Goal: Task Accomplishment & Management: Use online tool/utility

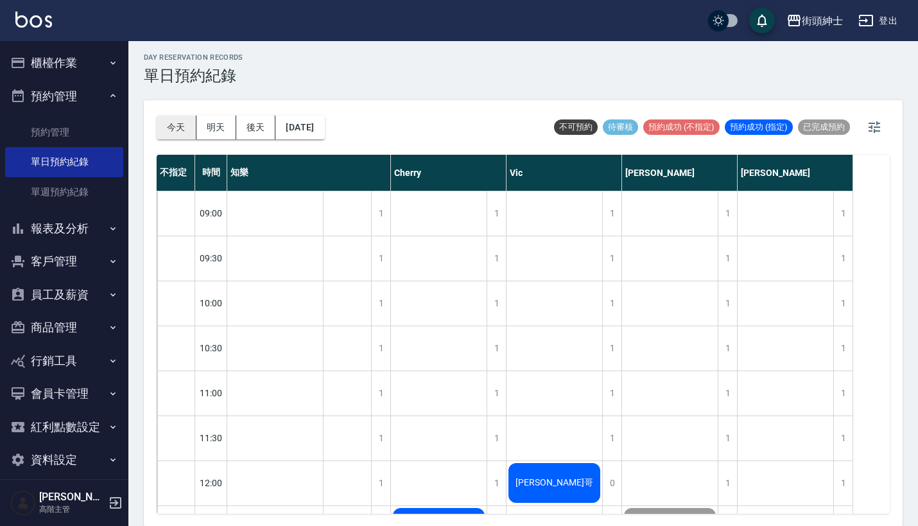
scroll to position [598, 0]
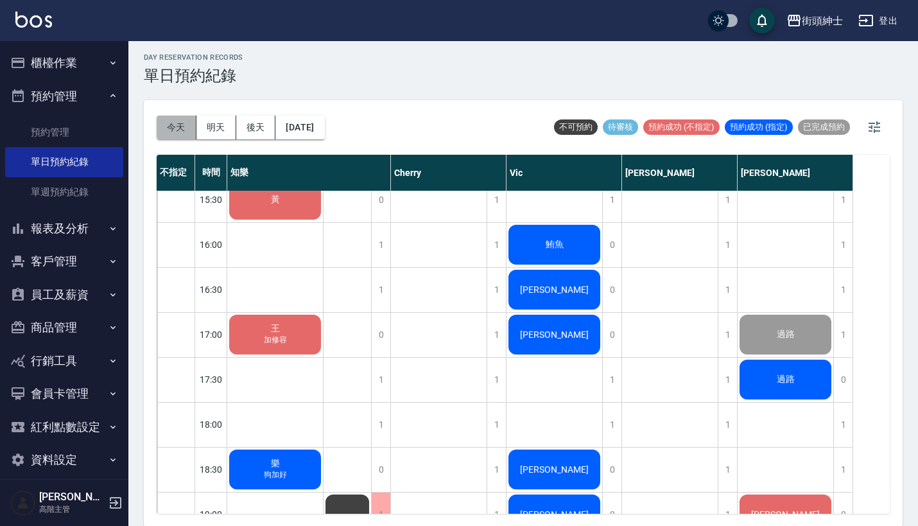
click at [173, 126] on button "今天" at bounding box center [177, 128] width 40 height 24
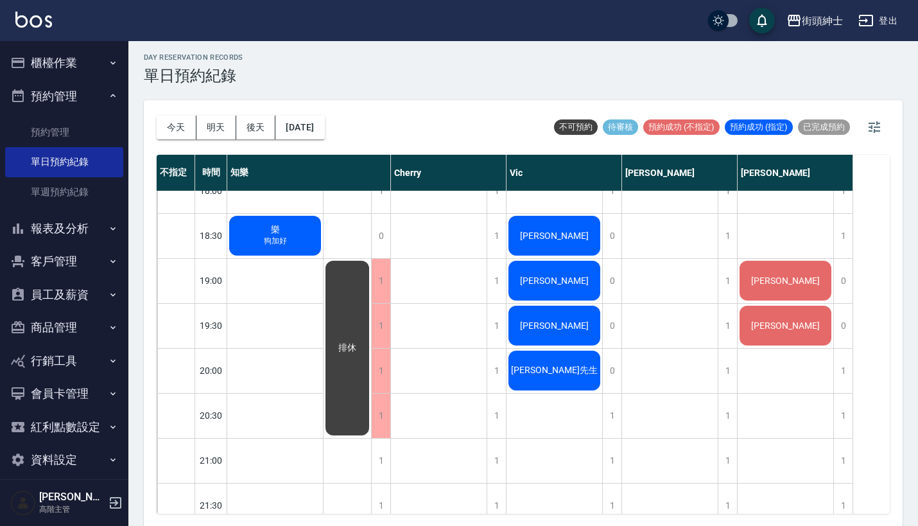
scroll to position [832, 0]
click at [91, 53] on button "櫃檯作業" at bounding box center [64, 62] width 118 height 33
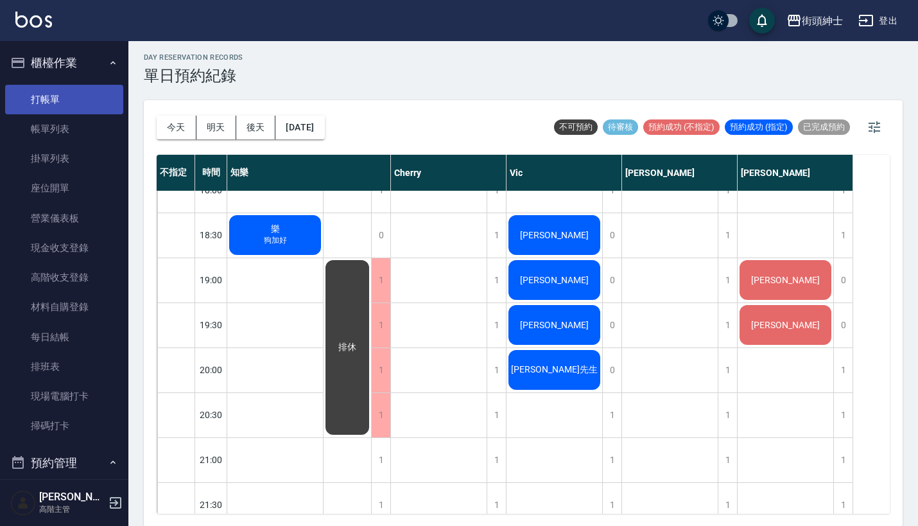
scroll to position [0, 0]
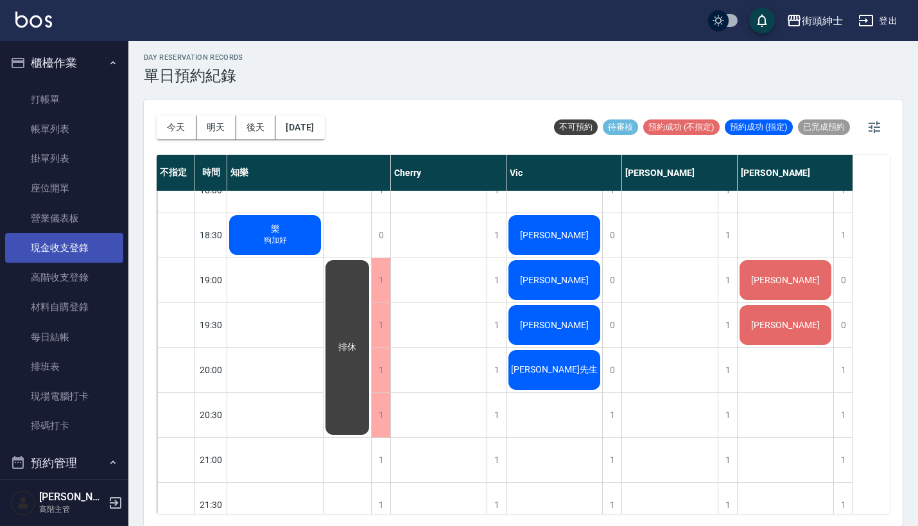
click at [71, 258] on link "現金收支登錄" at bounding box center [64, 248] width 118 height 30
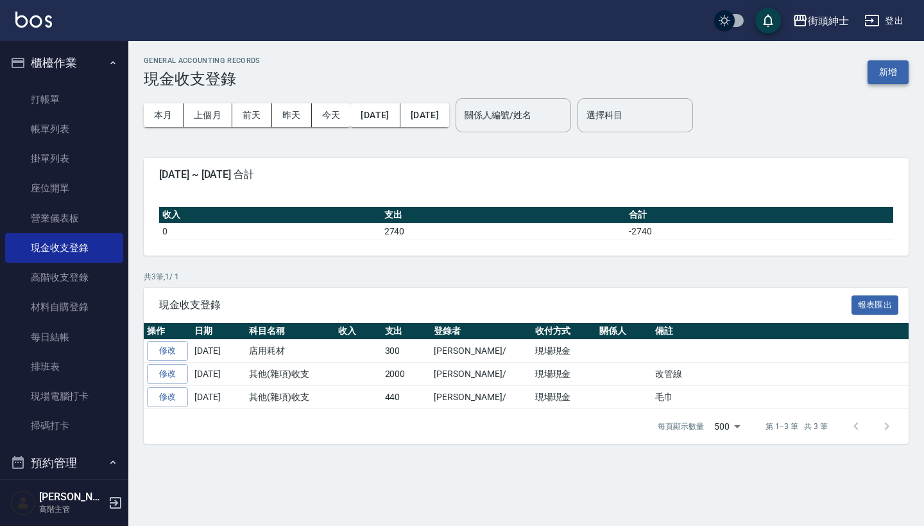
click at [883, 75] on button "新增" at bounding box center [888, 72] width 41 height 24
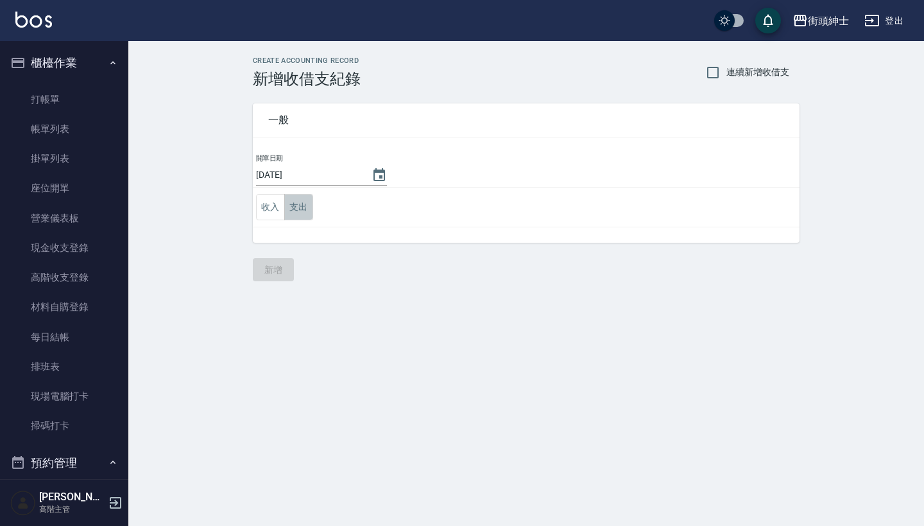
click at [300, 215] on button "支出" at bounding box center [298, 207] width 29 height 26
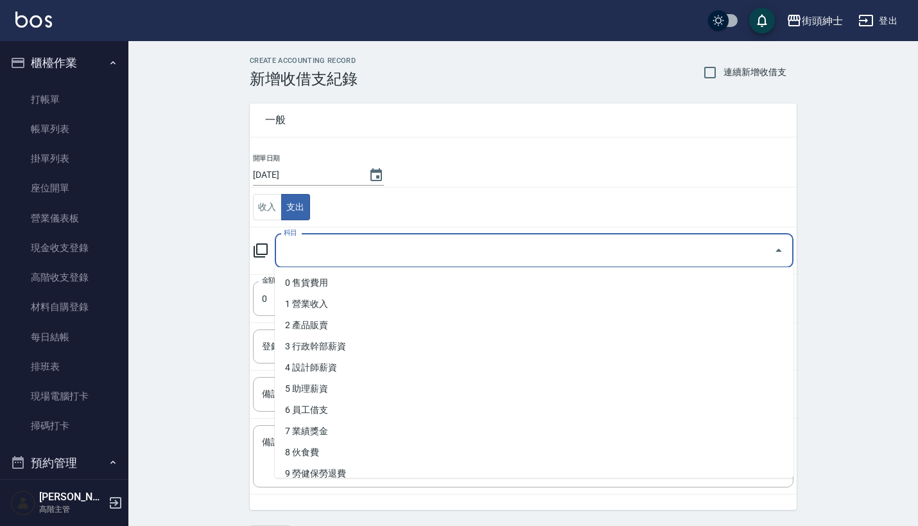
click at [322, 246] on input "科目" at bounding box center [524, 250] width 488 height 22
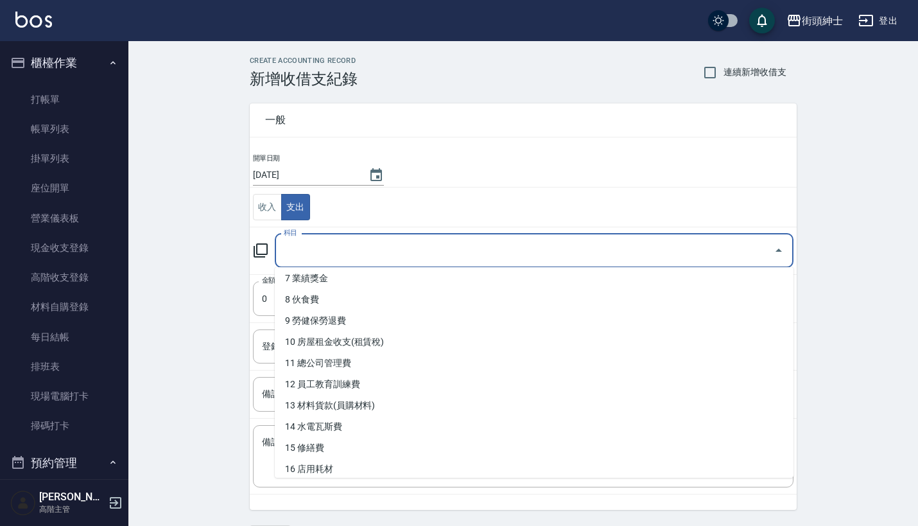
scroll to position [152, 0]
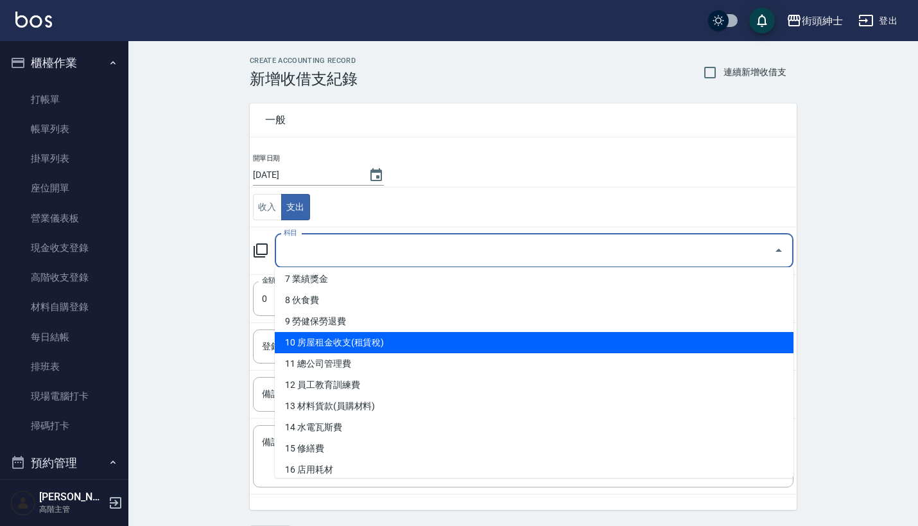
click at [400, 345] on li "10 房屋租金收支(租賃稅)" at bounding box center [534, 342] width 519 height 21
type input "10 房屋租金收支(租賃稅)"
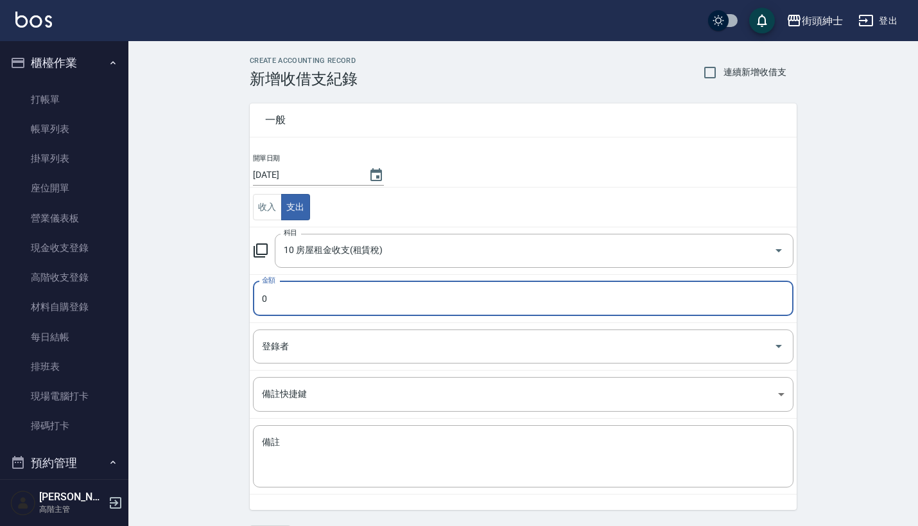
click at [370, 296] on input "0" at bounding box center [523, 298] width 540 height 35
type input "44000"
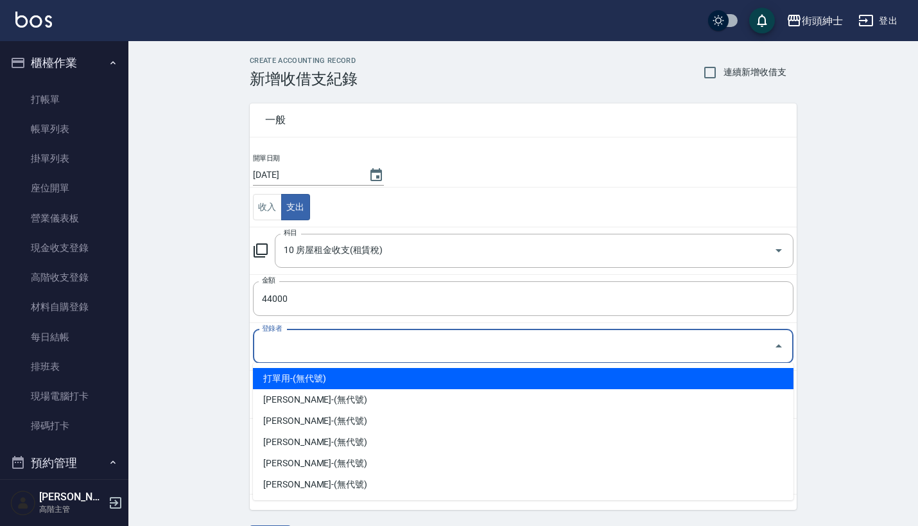
click at [322, 350] on input "登錄者" at bounding box center [514, 346] width 510 height 22
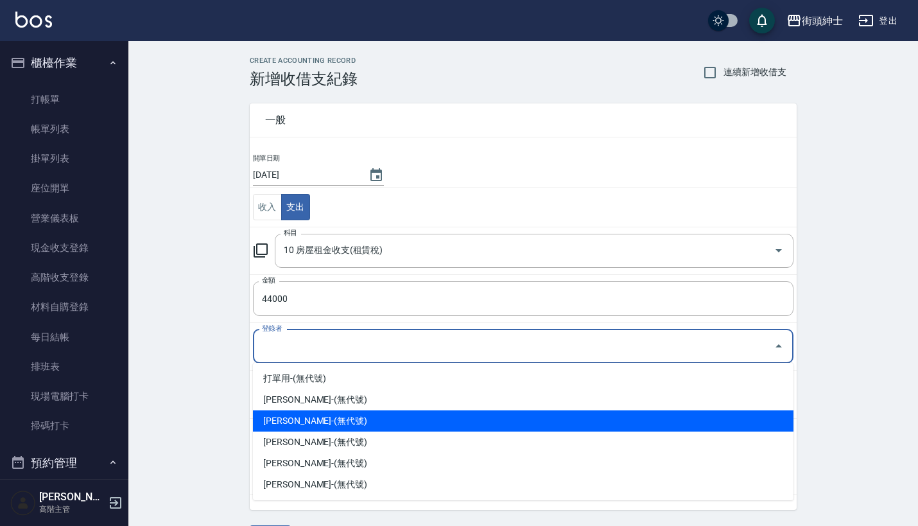
click at [332, 418] on li "[PERSON_NAME]-(無代號)" at bounding box center [523, 420] width 540 height 21
type input "[PERSON_NAME]-(無代號)"
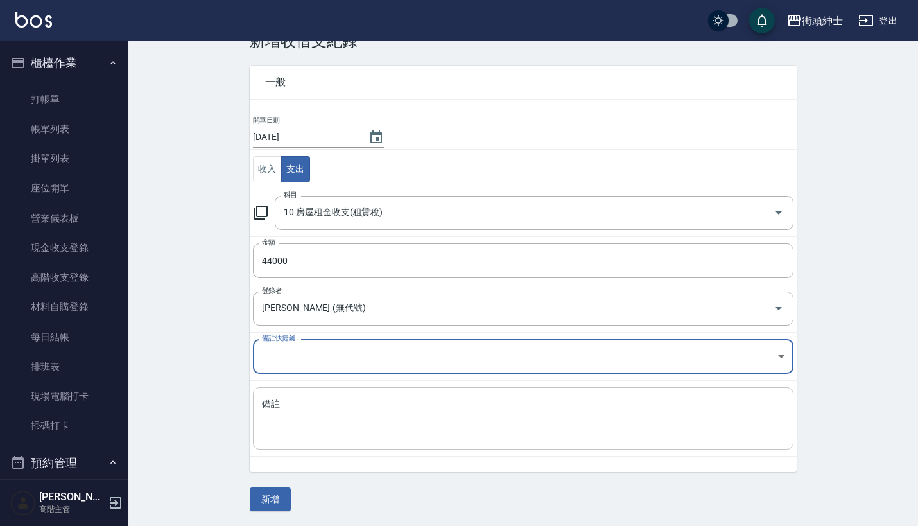
scroll to position [37, 0]
click at [400, 403] on textarea "備註" at bounding box center [523, 419] width 522 height 41
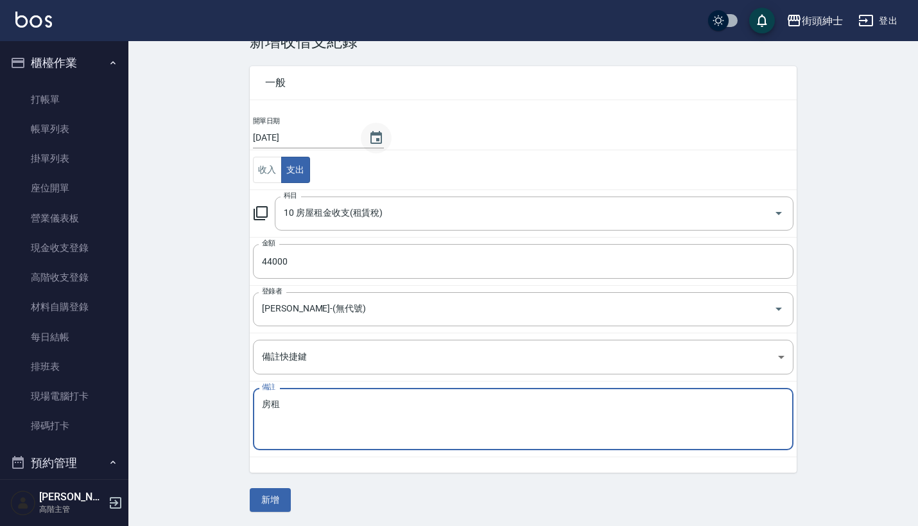
type textarea "房租"
click at [377, 130] on icon "Choose date, selected date is 2025-08-19" at bounding box center [375, 137] width 15 height 15
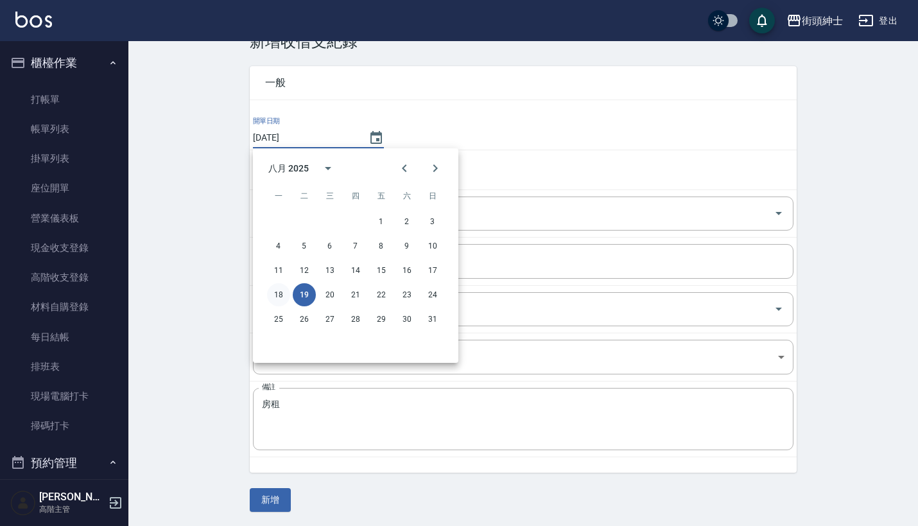
click at [280, 294] on button "18" at bounding box center [278, 294] width 23 height 23
type input "[DATE]"
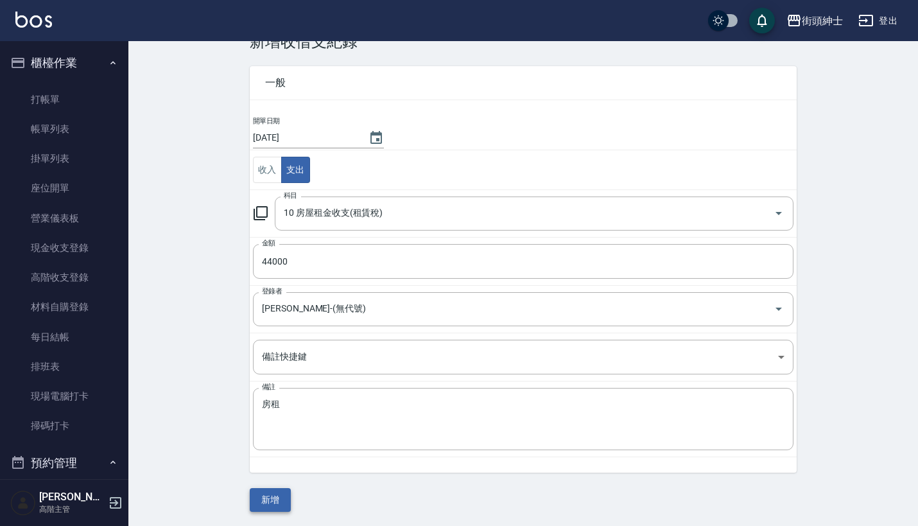
click at [284, 494] on button "新增" at bounding box center [270, 500] width 41 height 24
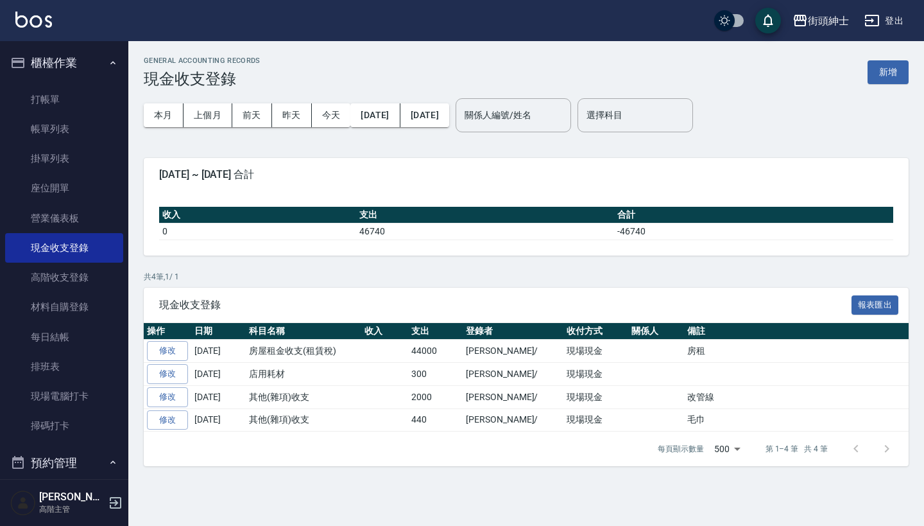
click at [89, 64] on button "櫃檯作業" at bounding box center [64, 62] width 118 height 33
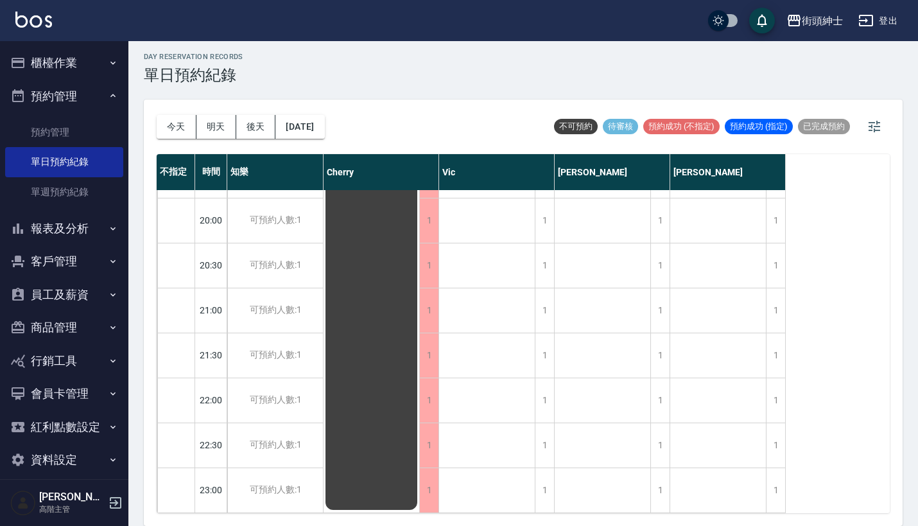
scroll to position [3, 0]
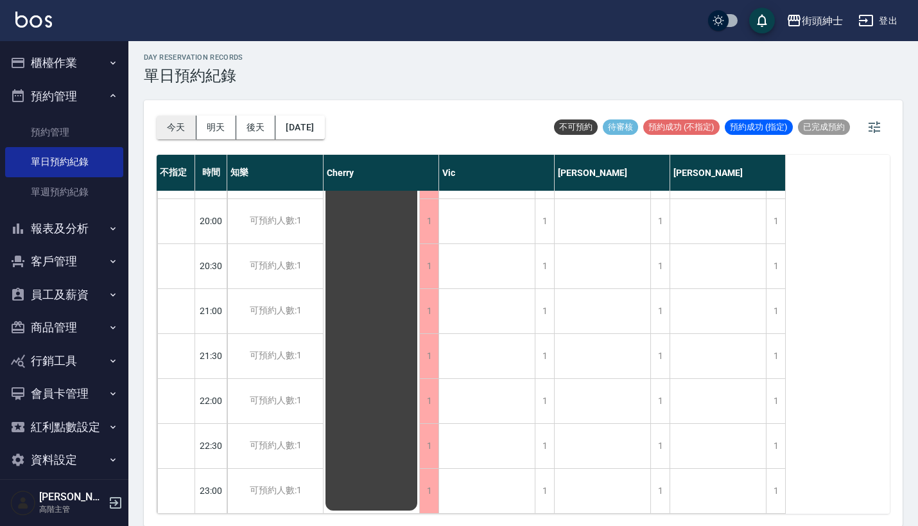
click at [165, 123] on button "今天" at bounding box center [177, 128] width 40 height 24
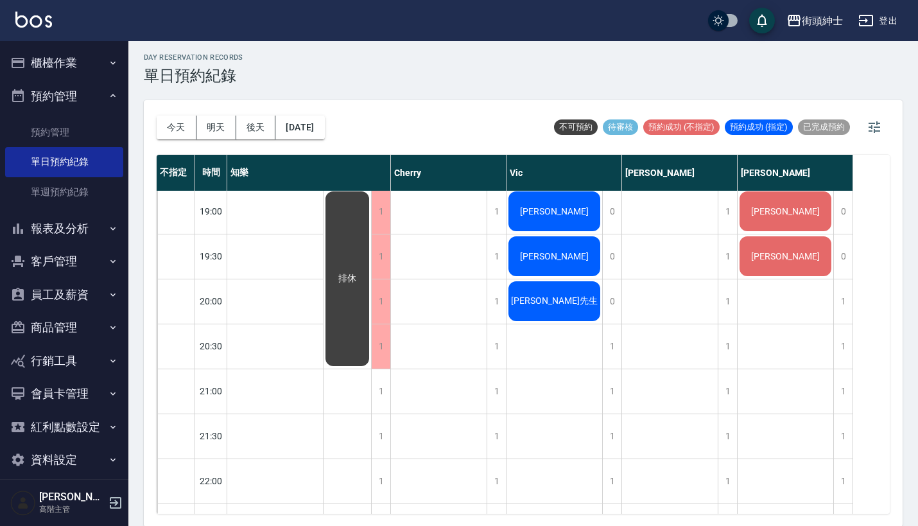
scroll to position [909, 0]
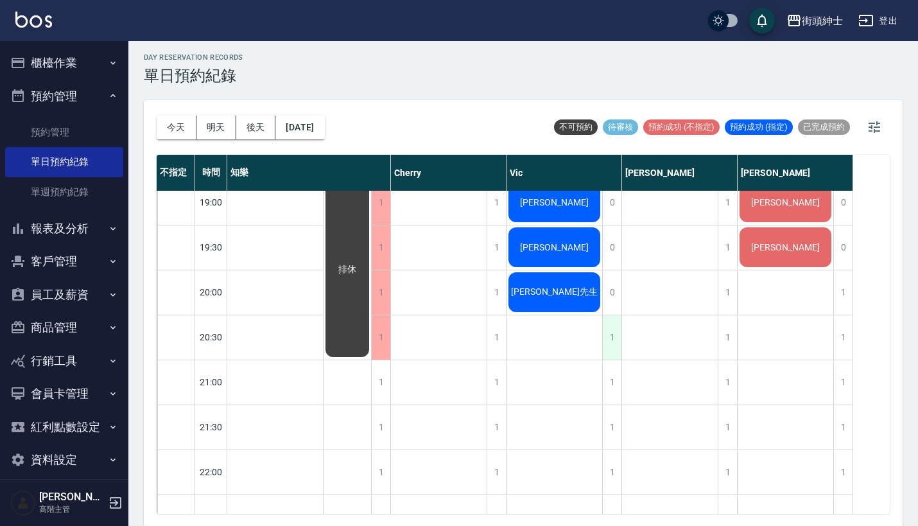
click at [618, 332] on div "1" at bounding box center [611, 337] width 19 height 44
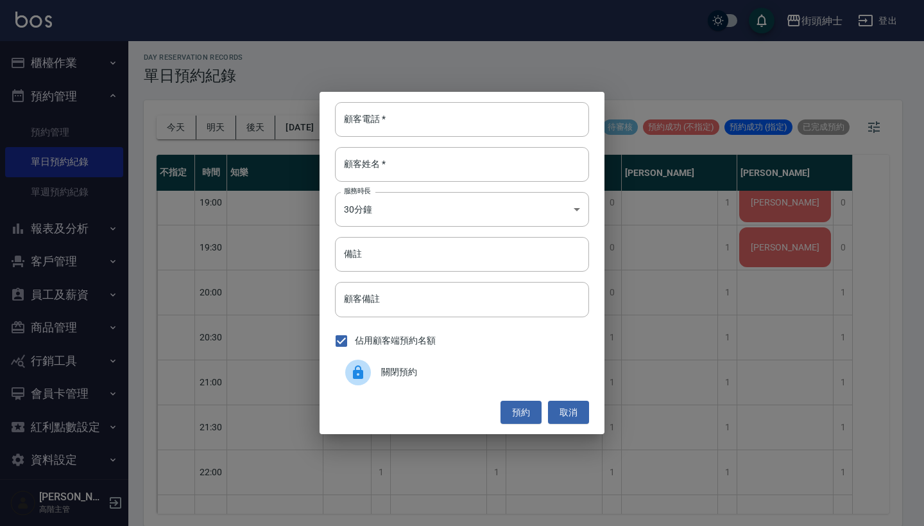
click at [417, 383] on div "關閉預約" at bounding box center [462, 372] width 254 height 36
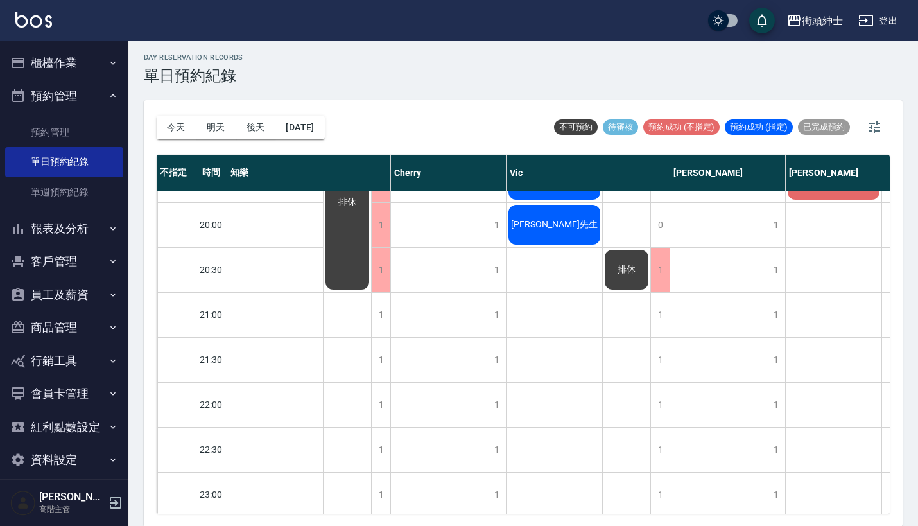
scroll to position [978, 0]
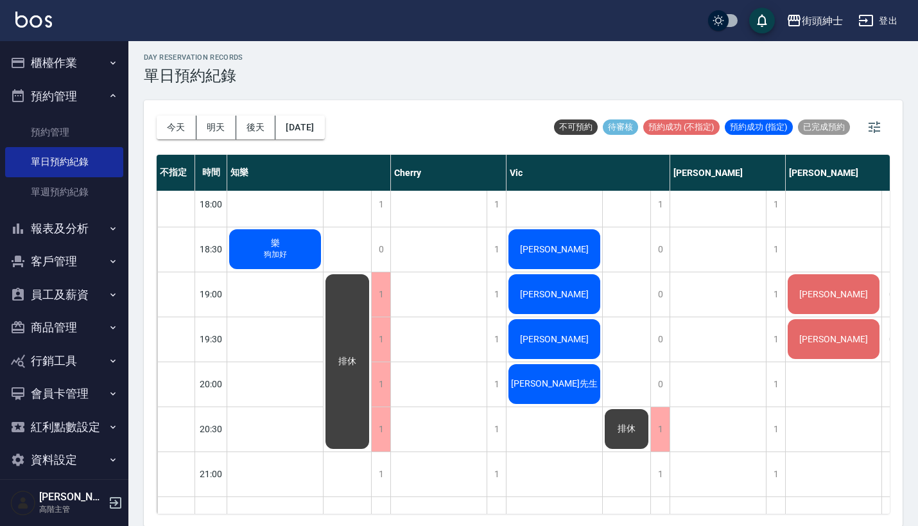
scroll to position [826, 0]
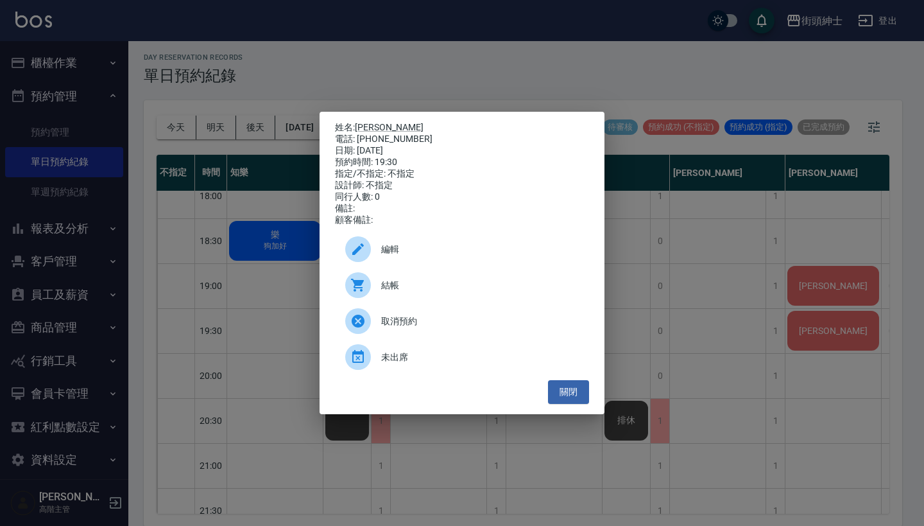
click at [439, 328] on span "取消預約" at bounding box center [480, 320] width 198 height 13
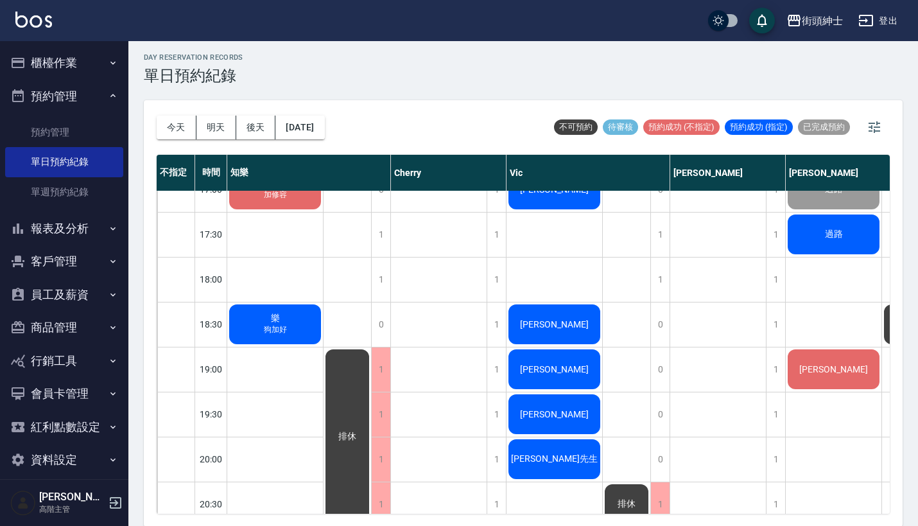
scroll to position [756, 0]
